Goal: Information Seeking & Learning: Learn about a topic

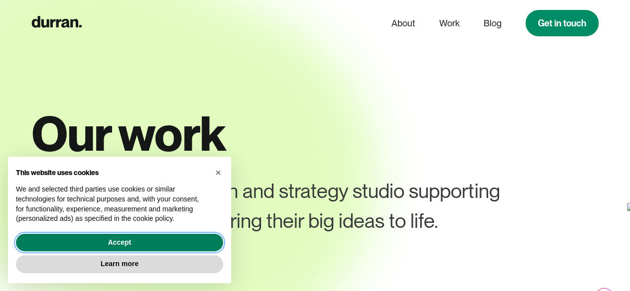
click at [147, 242] on button "Accept" at bounding box center [119, 243] width 207 height 18
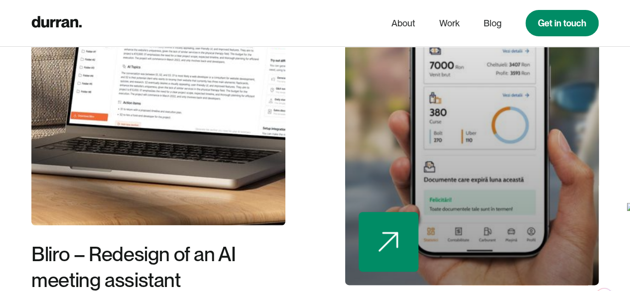
scroll to position [597, 0]
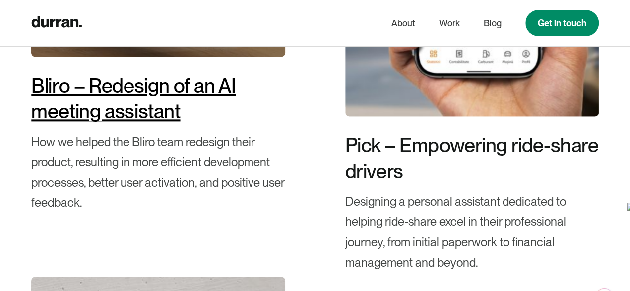
click at [169, 91] on div "Bliro – Redesign of an AI meeting assistant" at bounding box center [157, 99] width 253 height 52
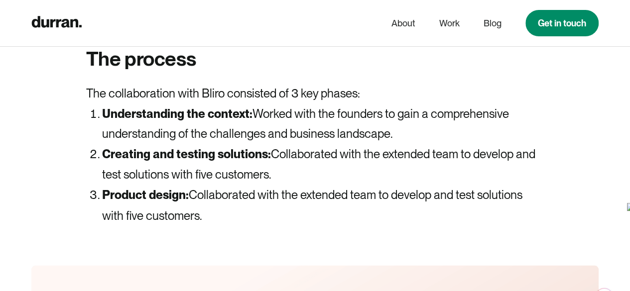
scroll to position [2688, 0]
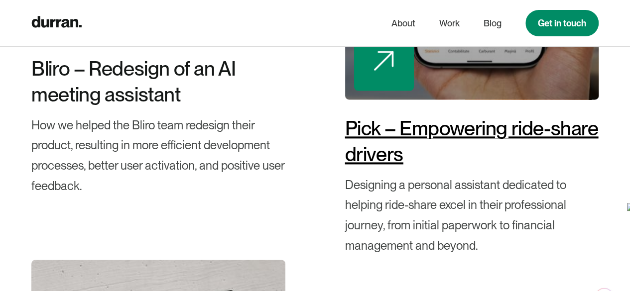
scroll to position [597, 0]
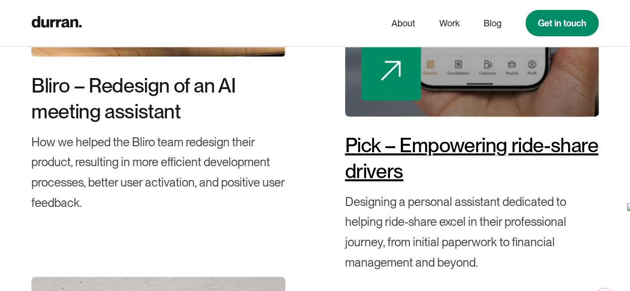
click at [397, 150] on div "Pick – Empowering ride-share drivers" at bounding box center [471, 158] width 253 height 52
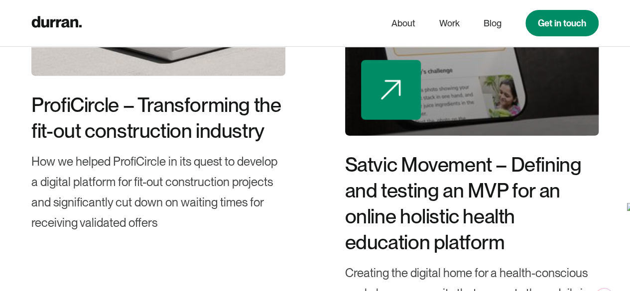
scroll to position [1095, 0]
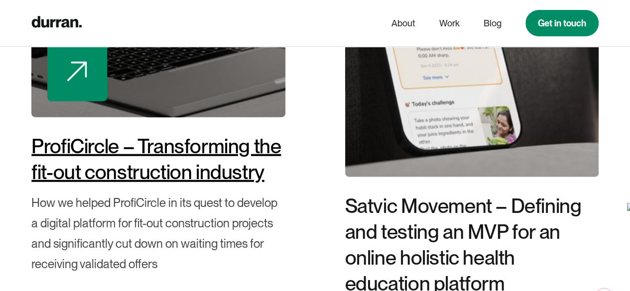
click at [138, 165] on div "ProfiCircle – Transforming the fit-out construction industry" at bounding box center [157, 159] width 253 height 52
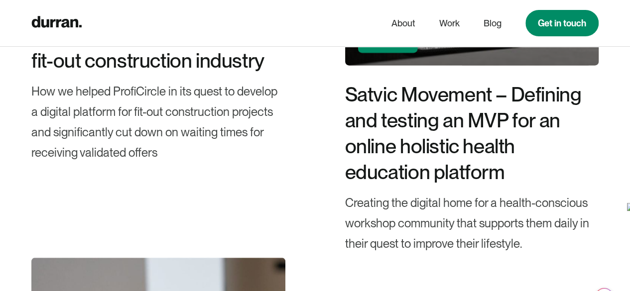
scroll to position [1262, 0]
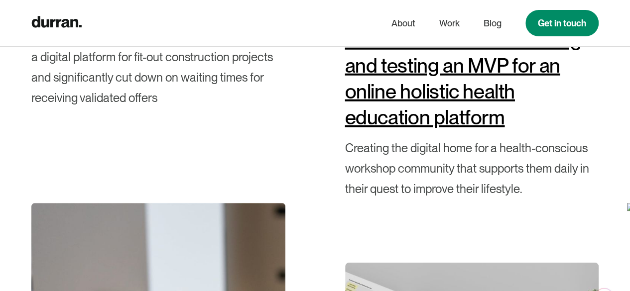
click at [462, 83] on div "Satvic Movement – Defining and testing an MVP for an online holistic health edu…" at bounding box center [471, 79] width 253 height 104
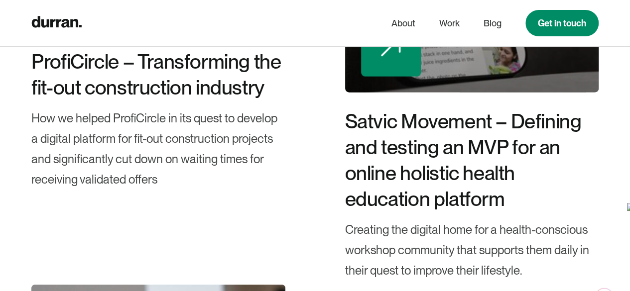
scroll to position [1061, 0]
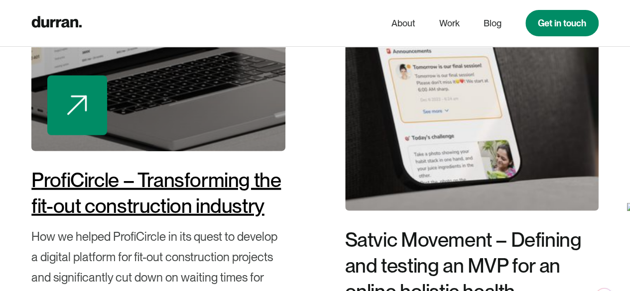
click at [98, 197] on div "ProfiCircle – Transforming the fit-out construction industry" at bounding box center [157, 193] width 253 height 52
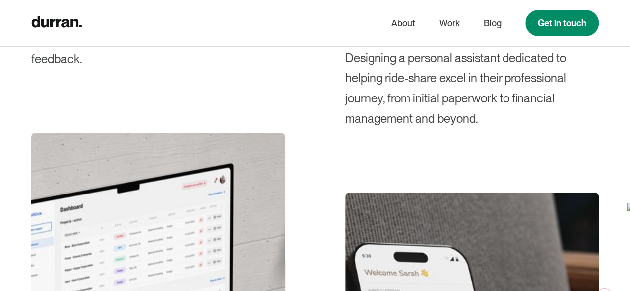
scroll to position [630, 0]
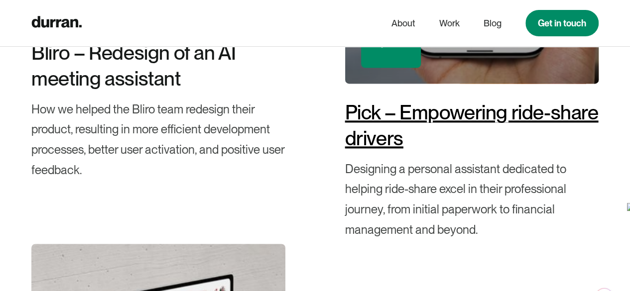
click at [392, 141] on div "Pick – Empowering ride-share drivers" at bounding box center [471, 126] width 253 height 52
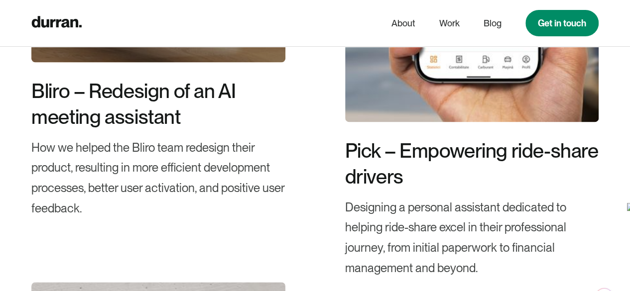
scroll to position [531, 0]
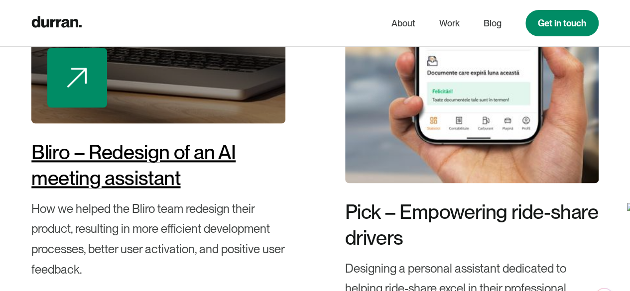
click at [214, 148] on div "Bliro – Redesign of an AI meeting assistant" at bounding box center [157, 165] width 253 height 52
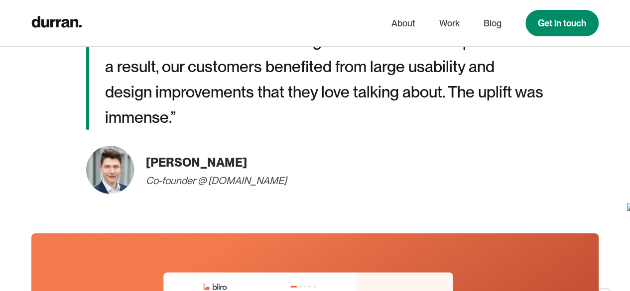
scroll to position [1743, 0]
